Goal: Information Seeking & Learning: Understand process/instructions

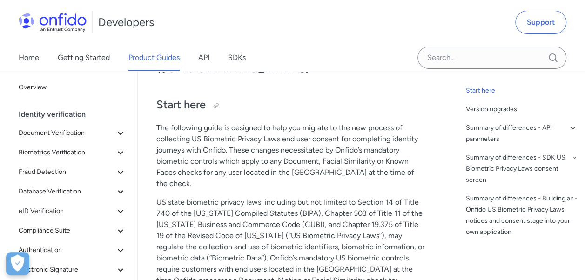
scroll to position [25, 0]
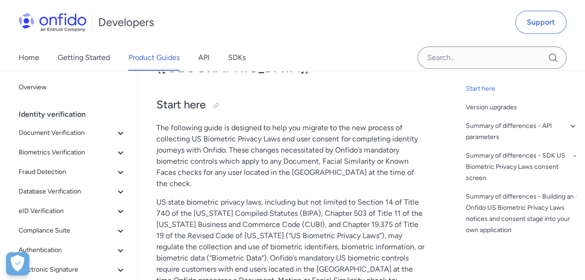
click at [418, 138] on p "The following guide is designed to help you migrate to the new process of colle…" at bounding box center [291, 155] width 271 height 67
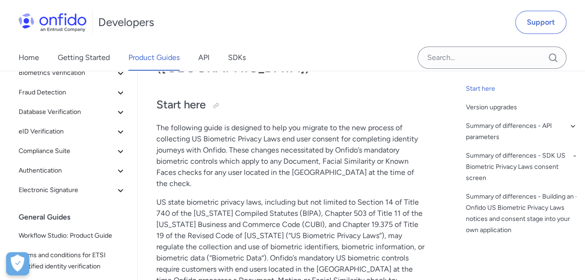
scroll to position [0, 0]
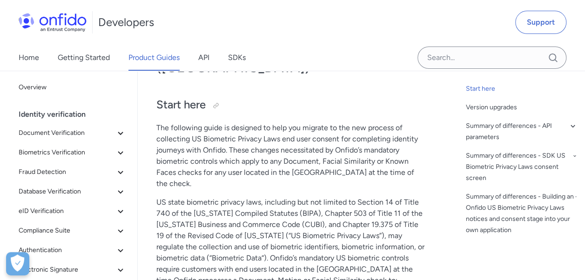
click at [413, 144] on p "The following guide is designed to help you migrate to the new process of colle…" at bounding box center [291, 155] width 271 height 67
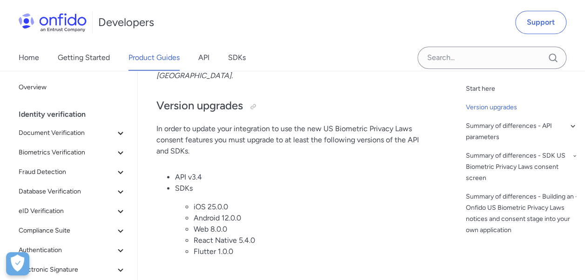
scroll to position [534, 0]
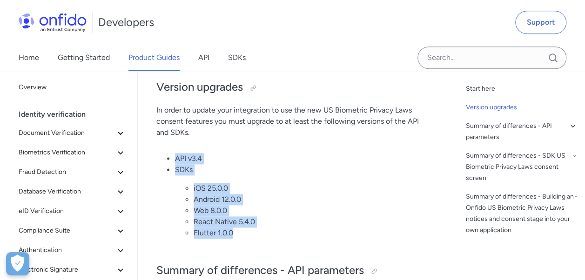
drag, startPoint x: 243, startPoint y: 196, endPoint x: 162, endPoint y: 117, distance: 113.3
click at [162, 153] on ul "API v3.4 SDKs iOS 25.0.0 Android 12.0.0 Web 8.0.0 React Native 5.4.0 Flutter 1.…" at bounding box center [291, 199] width 271 height 93
copy ul "API v3.4 SDKs iOS 25.0.0 Android 12.0.0 Web 8.0.0 React Native 5.4.0 Flutter 1.…"
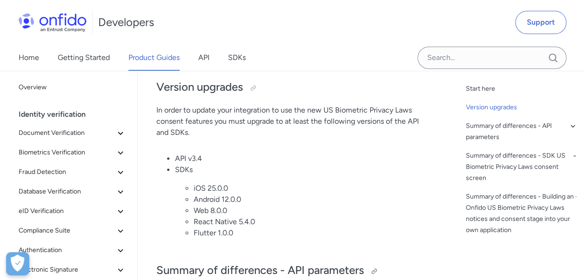
click at [397, 263] on h2 "Summary of differences - API parameters" at bounding box center [291, 271] width 271 height 16
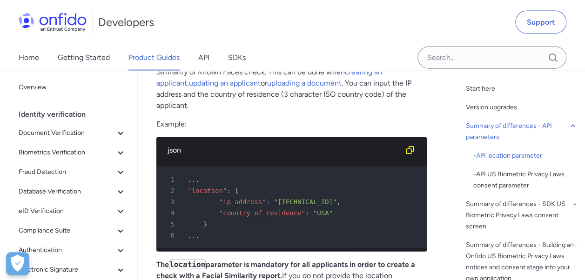
scroll to position [1055, 0]
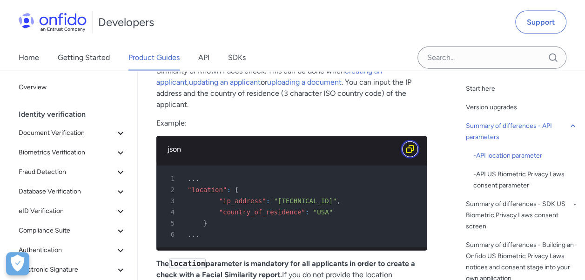
click at [413, 145] on icon "Copy code snippet button" at bounding box center [410, 149] width 9 height 9
click at [421, 258] on p "The location parameter is mandatory for all applicants in order to create a che…" at bounding box center [291, 280] width 271 height 45
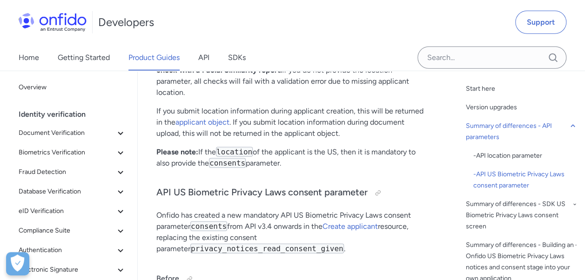
scroll to position [1241, 0]
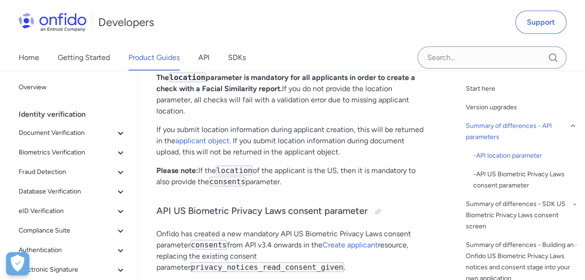
drag, startPoint x: 300, startPoint y: 145, endPoint x: 148, endPoint y: 125, distance: 153.1
copy p "Please note: If the location of the applicant is the [GEOGRAPHIC_DATA], then it…"
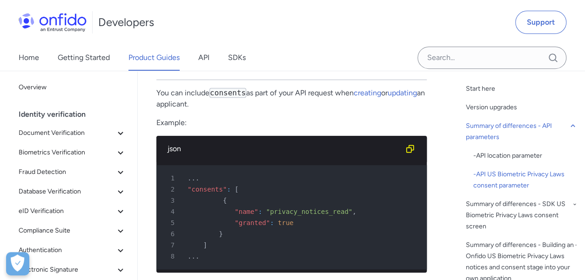
scroll to position [1912, 0]
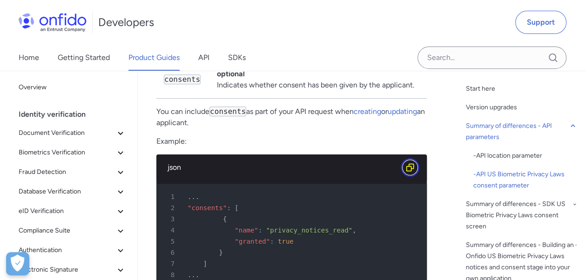
click at [412, 163] on icon "Copy code snippet button" at bounding box center [410, 167] width 9 height 9
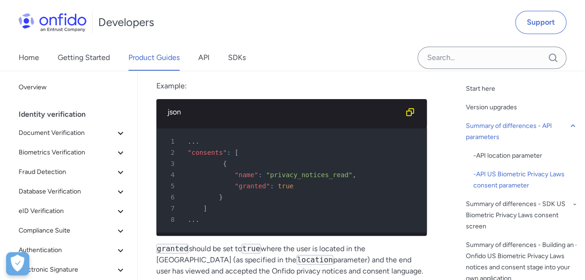
scroll to position [1968, 0]
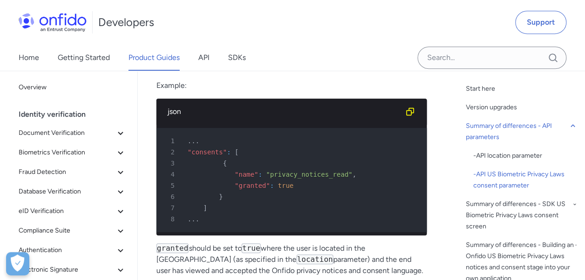
drag, startPoint x: 318, startPoint y: 219, endPoint x: 177, endPoint y: 211, distance: 141.3
click at [177, 243] on p "granted should be set to true where the user is located in the [GEOGRAPHIC_DATA…" at bounding box center [291, 260] width 271 height 34
drag, startPoint x: 409, startPoint y: 241, endPoint x: 401, endPoint y: 241, distance: 7.5
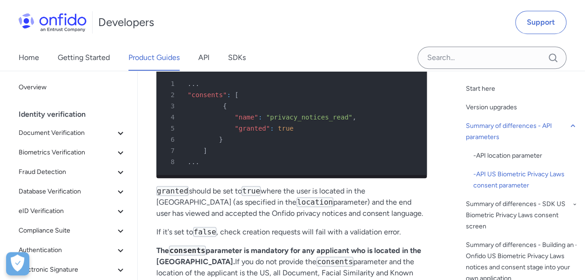
scroll to position [2024, 0]
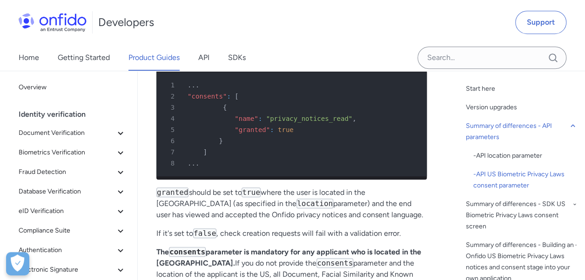
click at [367, 187] on p "granted should be set to true where the user is located in the [GEOGRAPHIC_DATA…" at bounding box center [291, 204] width 271 height 34
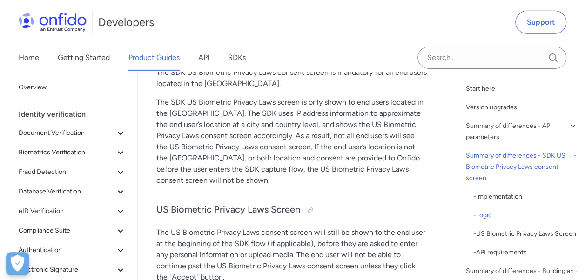
scroll to position [3290, 0]
